Goal: Task Accomplishment & Management: Use online tool/utility

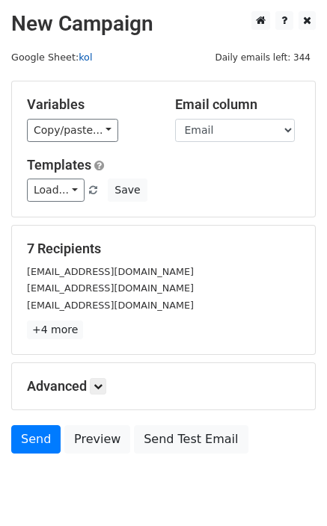
click at [84, 55] on link "kol" at bounding box center [84, 57] width 13 height 11
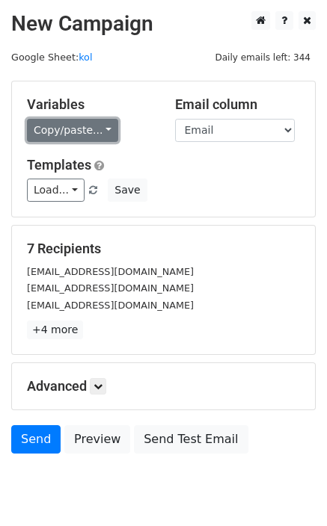
click at [76, 136] on link "Copy/paste..." at bounding box center [72, 130] width 91 height 23
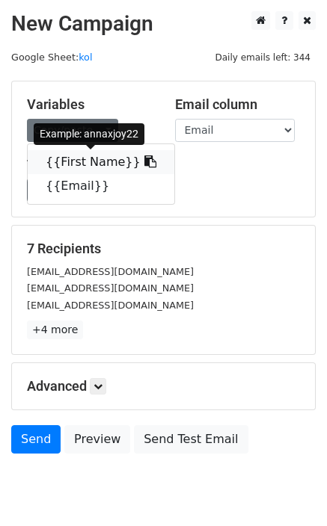
click at [100, 160] on link "{{First Name}}" at bounding box center [101, 162] width 147 height 24
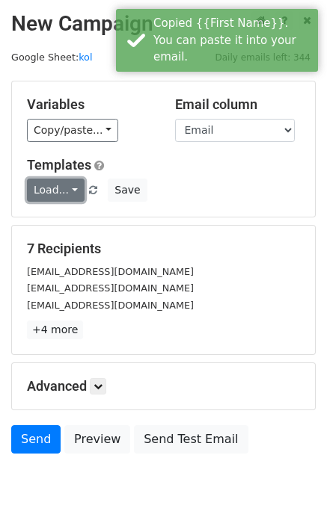
click at [58, 191] on link "Load..." at bounding box center [56, 190] width 58 height 23
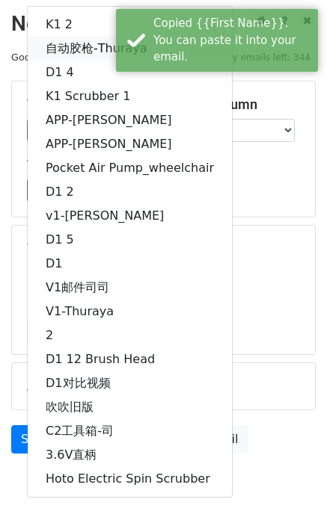
click at [79, 45] on link "自动胶枪-Thuraya" at bounding box center [130, 49] width 204 height 24
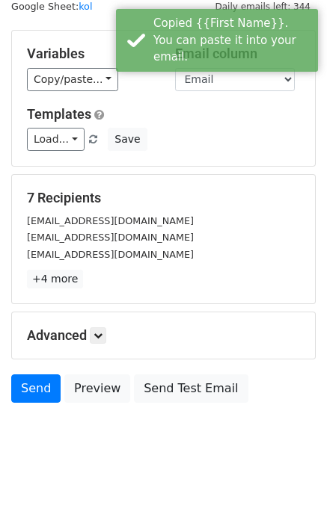
scroll to position [55, 0]
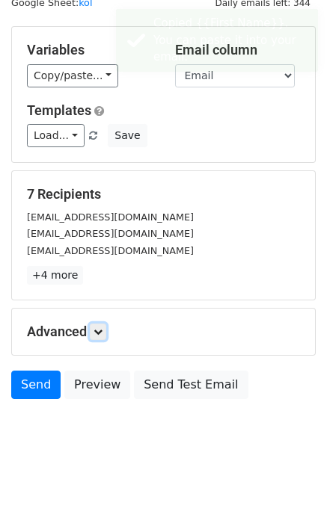
click at [102, 330] on icon at bounding box center [97, 331] width 9 height 9
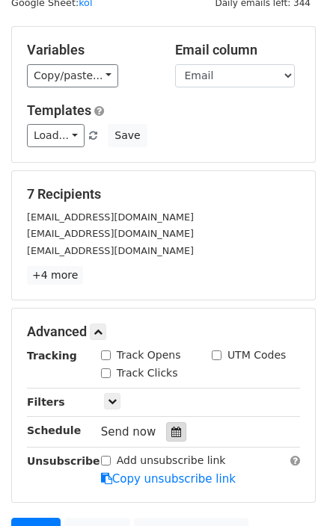
click at [171, 432] on icon at bounding box center [176, 432] width 10 height 10
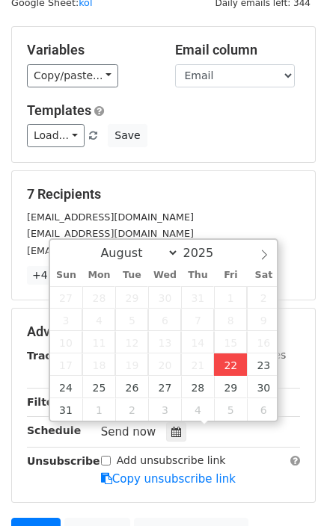
type input "[DATE] 17:35"
type input "05"
type input "35"
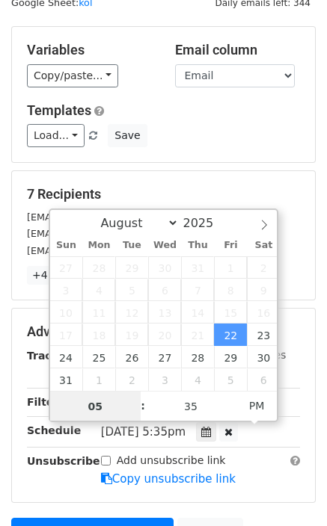
scroll to position [1, 0]
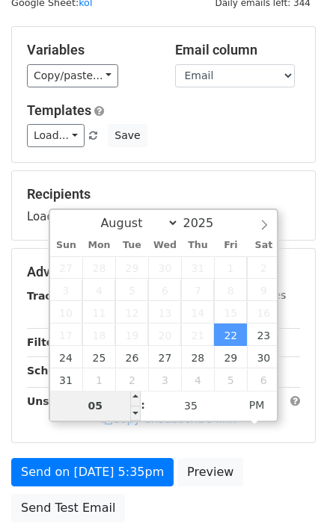
type input "9"
type input "[DATE] 21:35"
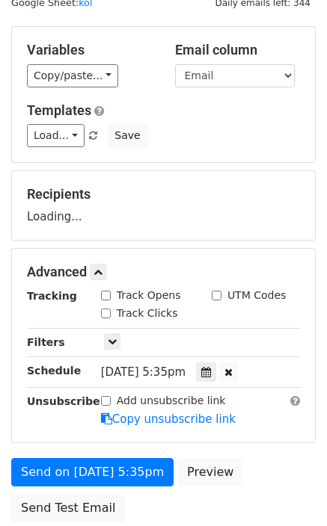
click at [312, 238] on div "Recipients Loading..." at bounding box center [163, 205] width 303 height 69
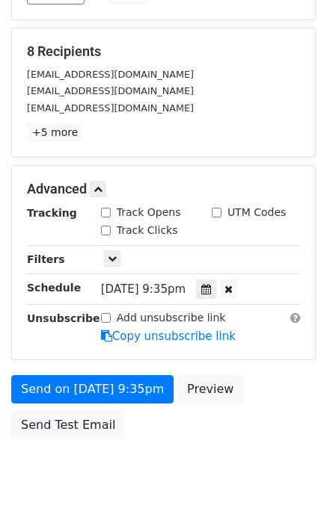
scroll to position [236, 0]
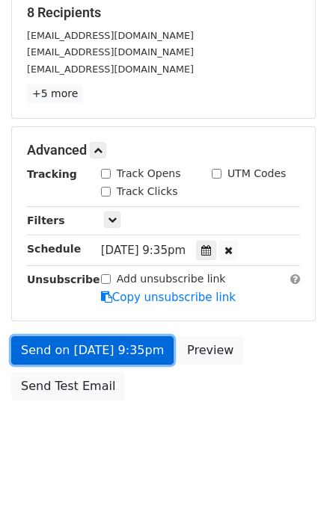
click at [101, 350] on link "Send on [DATE] 9:35pm" at bounding box center [92, 350] width 162 height 28
